Goal: Task Accomplishment & Management: Manage account settings

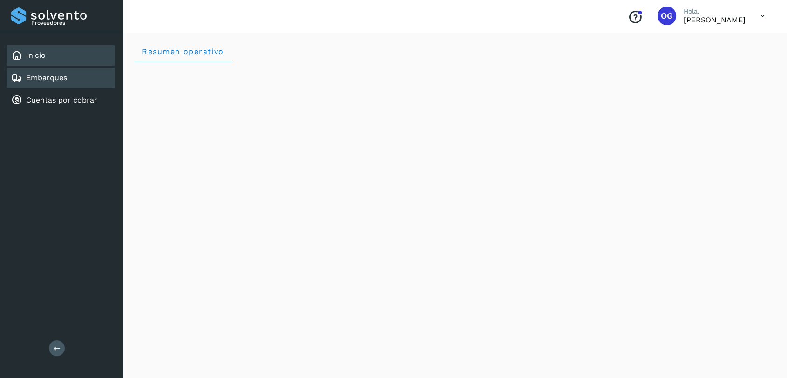
click at [41, 78] on link "Embarques" at bounding box center [46, 77] width 41 height 9
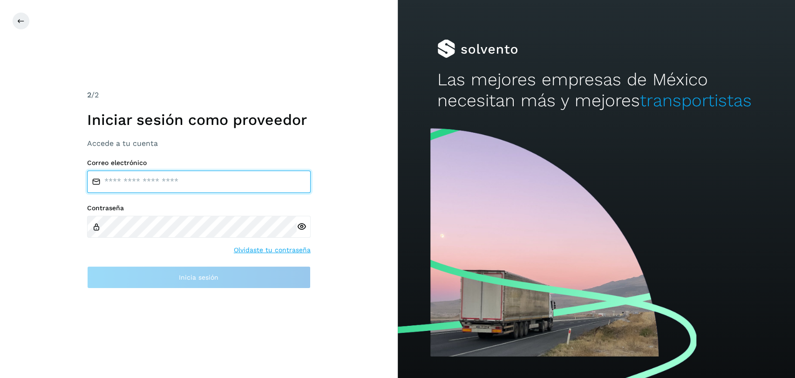
click at [191, 184] on input "email" at bounding box center [199, 182] width 224 height 22
type input "**********"
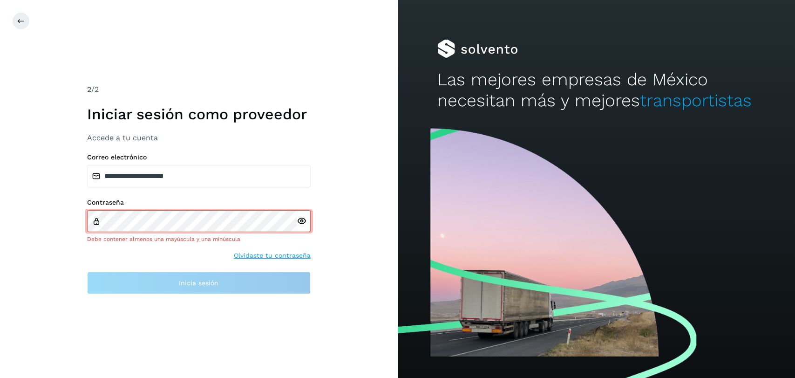
click at [302, 218] on icon at bounding box center [302, 221] width 10 height 10
